Goal: Complete application form

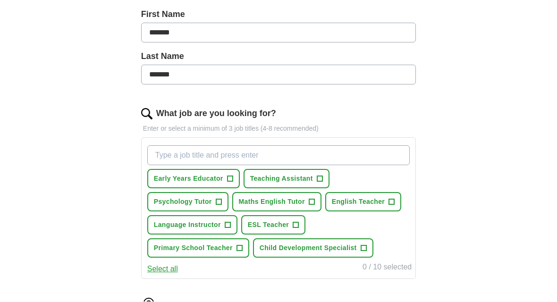
scroll to position [210, 0]
click at [389, 202] on span "+" at bounding box center [392, 202] width 6 height 8
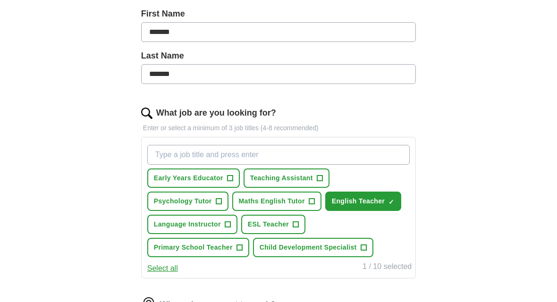
click at [322, 173] on button "Teaching Assistant +" at bounding box center [286, 177] width 86 height 19
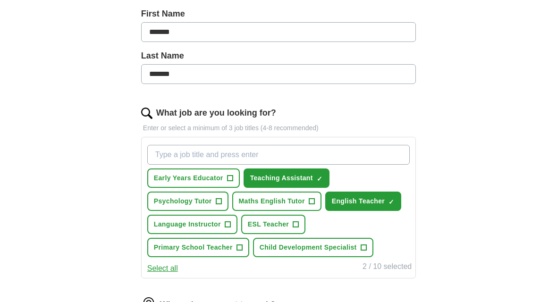
click at [309, 198] on span "+" at bounding box center [311, 202] width 6 height 8
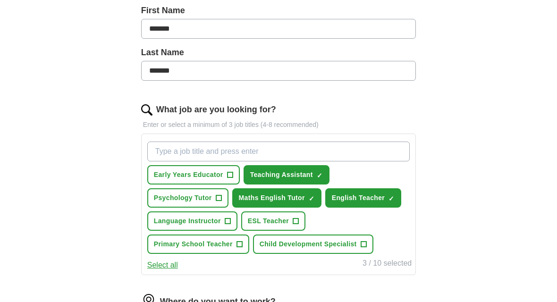
click at [342, 151] on input "What job are you looking for?" at bounding box center [278, 152] width 262 height 20
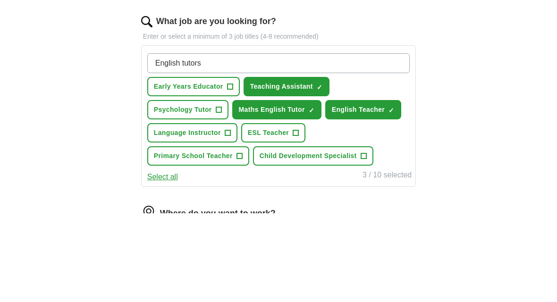
type input "English tutors"
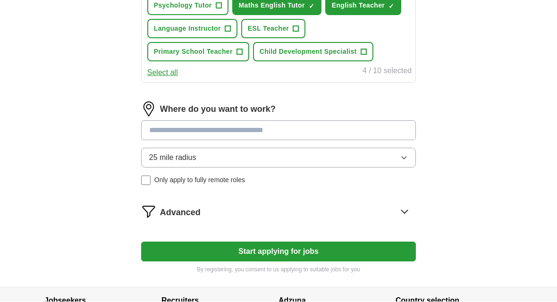
scroll to position [407, 0]
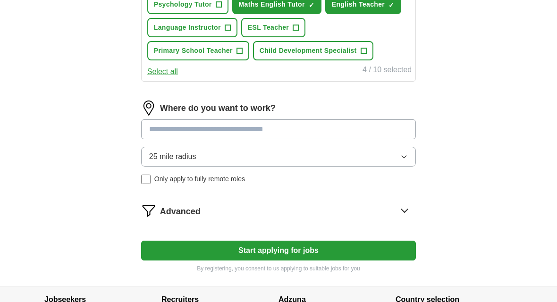
click at [328, 127] on input at bounding box center [278, 129] width 275 height 20
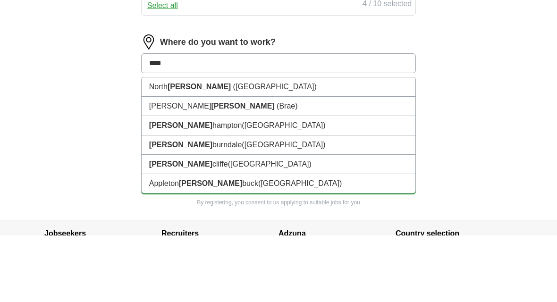
type input "*****"
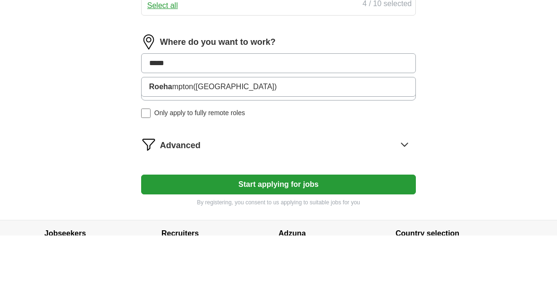
click at [282, 144] on li "Roeha mpton ([GEOGRAPHIC_DATA])" at bounding box center [279, 153] width 274 height 19
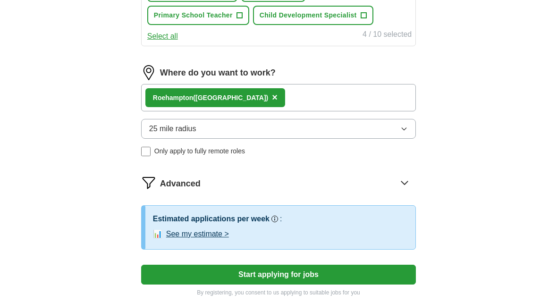
click at [404, 125] on icon "button" at bounding box center [404, 129] width 8 height 8
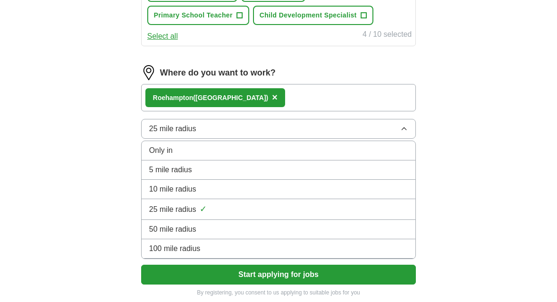
click at [302, 275] on button "Start applying for jobs" at bounding box center [278, 275] width 275 height 20
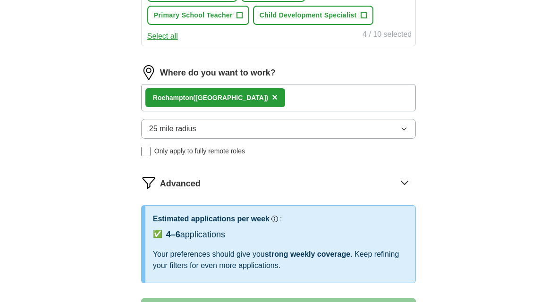
select select "**"
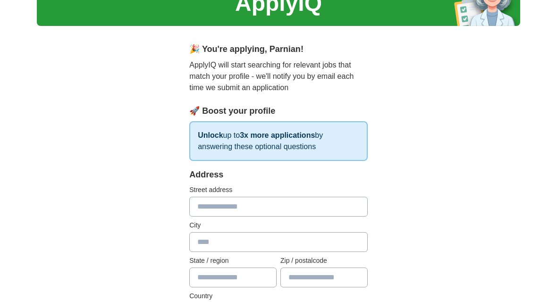
scroll to position [48, 0]
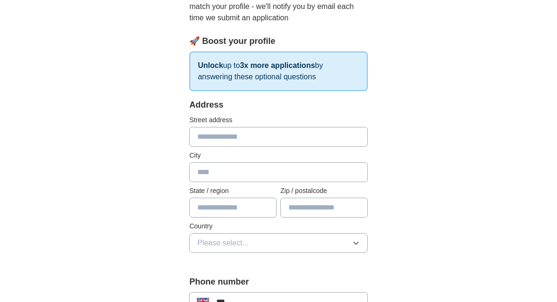
click at [291, 137] on input "text" at bounding box center [278, 137] width 178 height 20
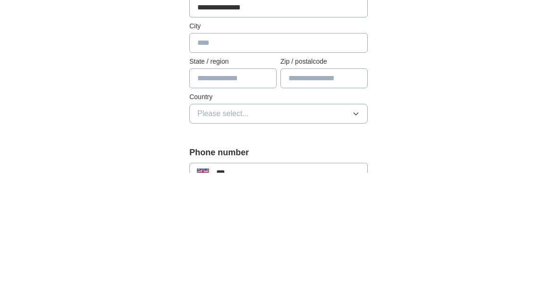
type input "**********"
click at [334, 163] on input "text" at bounding box center [278, 173] width 178 height 20
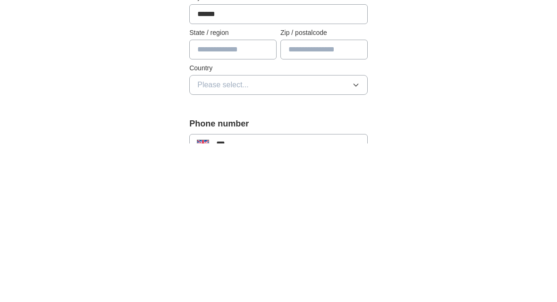
type input "******"
click at [255, 198] on input "text" at bounding box center [232, 208] width 87 height 20
type input "**********"
click at [349, 198] on input "text" at bounding box center [323, 208] width 87 height 20
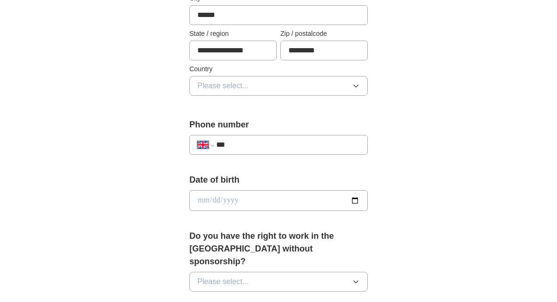
type input "*********"
click at [332, 81] on button "Please select..." at bounding box center [278, 86] width 178 height 20
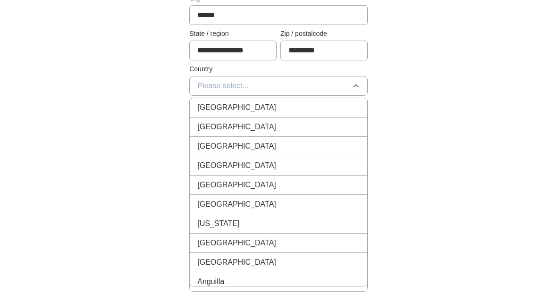
scroll to position [275, 0]
click at [315, 109] on div "[GEOGRAPHIC_DATA]" at bounding box center [278, 107] width 162 height 11
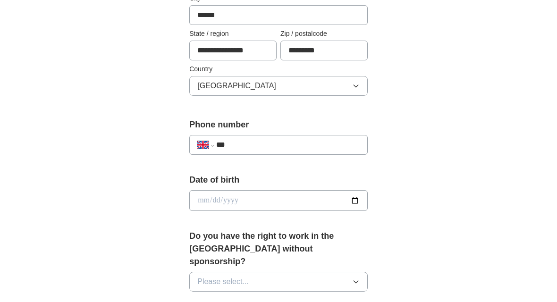
click at [308, 144] on input "***" at bounding box center [287, 144] width 143 height 11
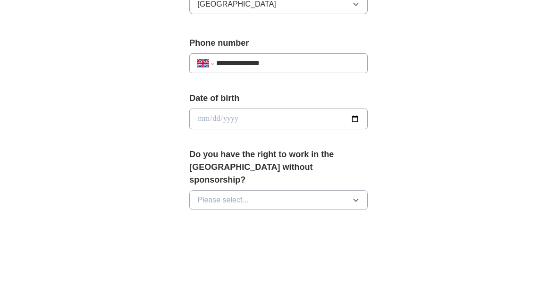
type input "**********"
click at [324, 191] on input "date" at bounding box center [278, 201] width 178 height 21
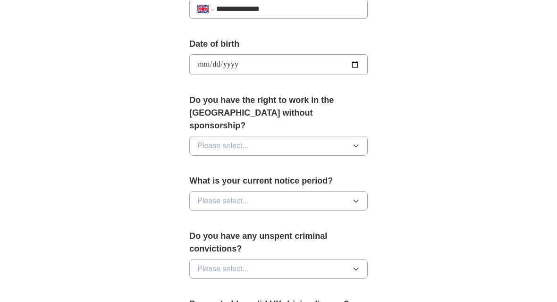
type input "**********"
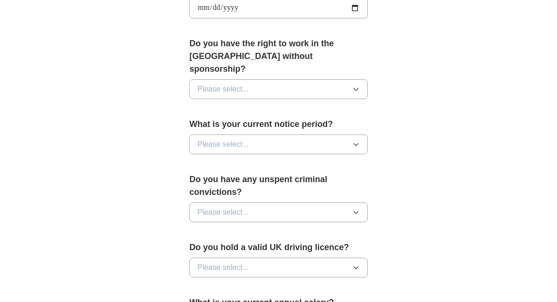
scroll to position [477, 0]
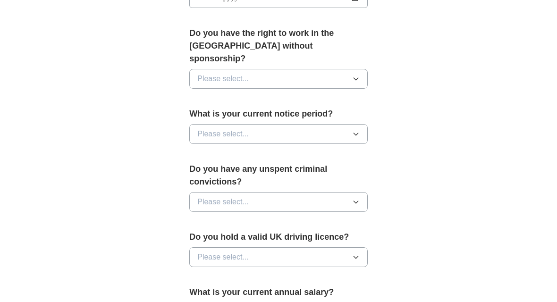
click at [335, 69] on button "Please select..." at bounding box center [278, 79] width 178 height 20
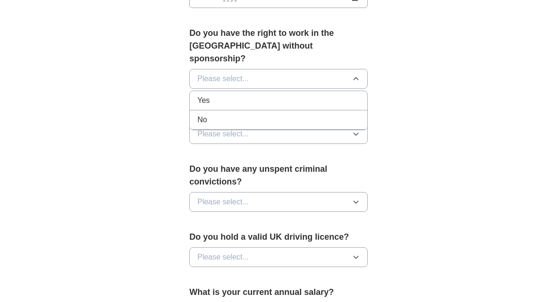
click at [313, 95] on div "Yes" at bounding box center [278, 100] width 162 height 11
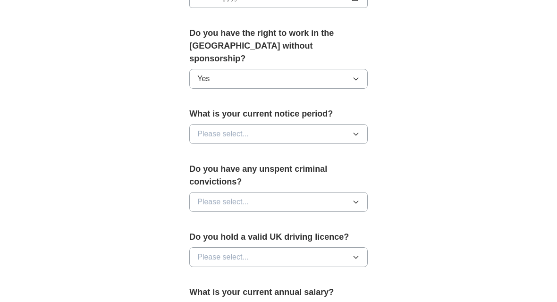
click at [354, 130] on icon "button" at bounding box center [356, 134] width 8 height 8
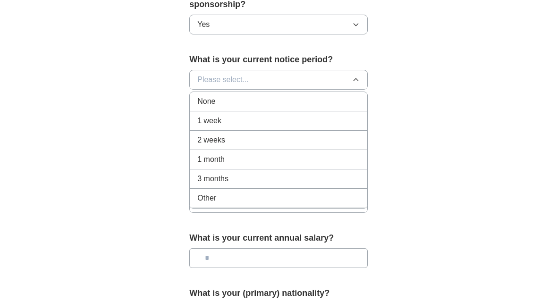
scroll to position [532, 0]
click at [285, 192] on div "Other" at bounding box center [278, 197] width 162 height 11
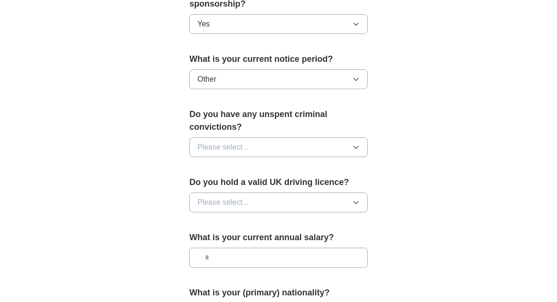
click at [347, 137] on button "Please select..." at bounding box center [278, 147] width 178 height 20
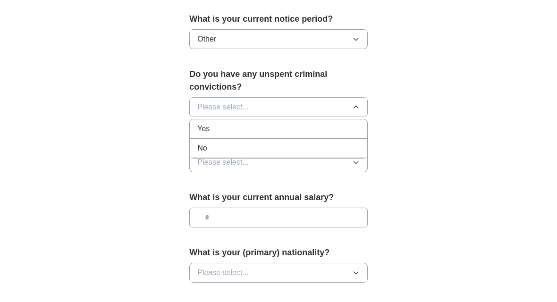
scroll to position [572, 0]
click at [299, 143] on div "No" at bounding box center [278, 148] width 162 height 11
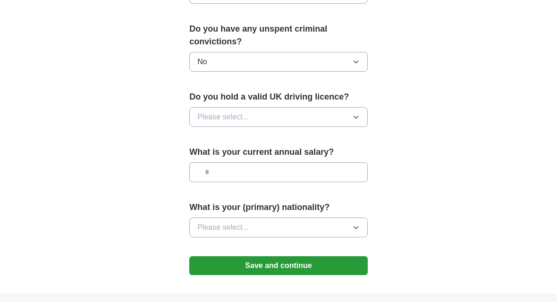
click at [357, 117] on icon "button" at bounding box center [355, 118] width 4 height 2
click at [322, 149] on li "No" at bounding box center [278, 158] width 177 height 19
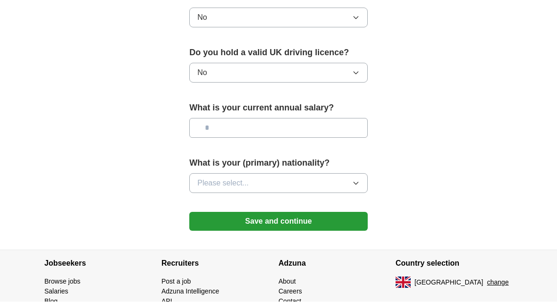
scroll to position [662, 0]
click at [321, 118] on input "text" at bounding box center [278, 128] width 178 height 20
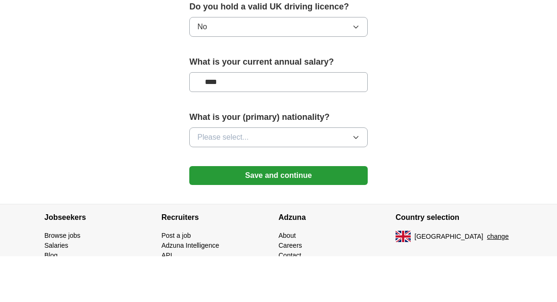
type input "******"
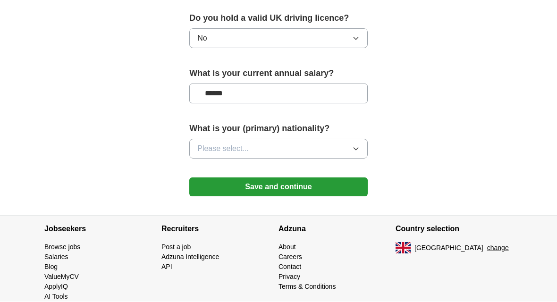
click at [352, 145] on icon "button" at bounding box center [356, 149] width 8 height 8
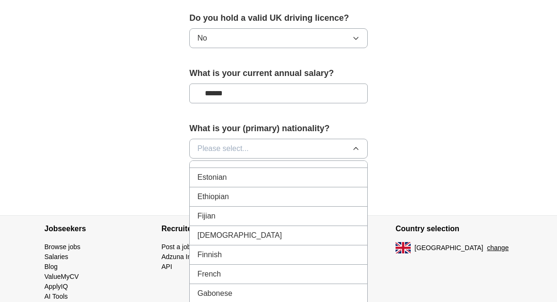
scroll to position [1123, 0]
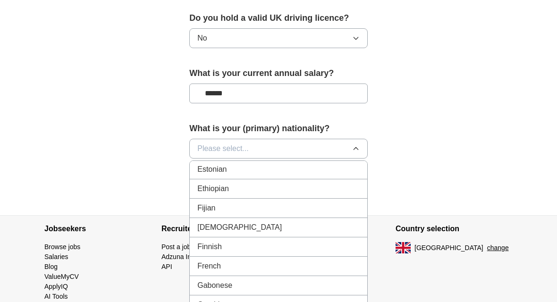
click at [302, 139] on button "Please select..." at bounding box center [278, 149] width 178 height 20
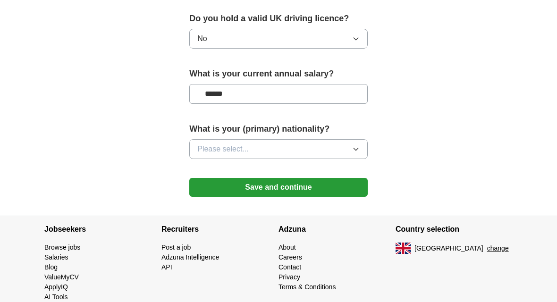
click at [318, 139] on button "Please select..." at bounding box center [278, 149] width 178 height 20
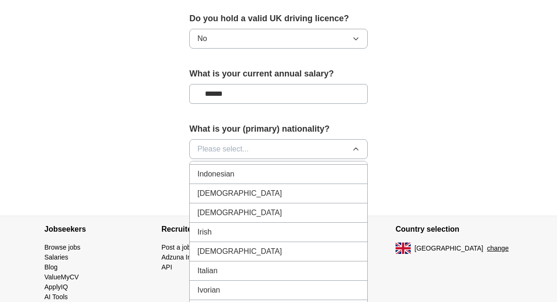
scroll to position [1568, 0]
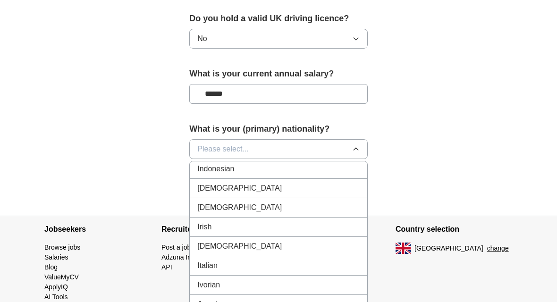
click at [310, 159] on li "Indonesian" at bounding box center [278, 168] width 177 height 19
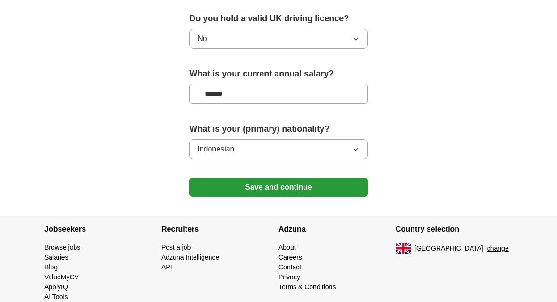
click at [338, 139] on button "Indonesian" at bounding box center [278, 149] width 178 height 20
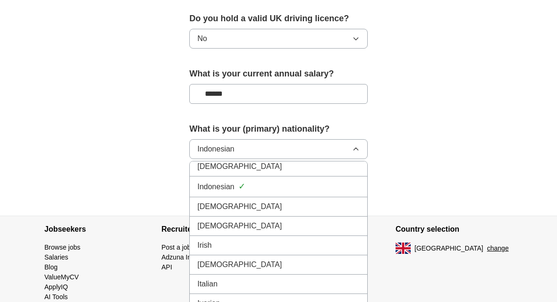
scroll to position [1550, 0]
click at [277, 202] on div "[DEMOGRAPHIC_DATA]" at bounding box center [278, 207] width 162 height 11
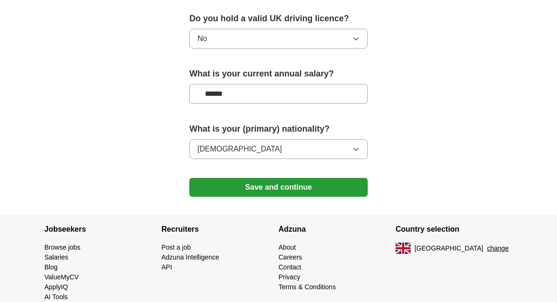
click at [325, 178] on button "Save and continue" at bounding box center [278, 187] width 178 height 19
